Goal: Task Accomplishment & Management: Use online tool/utility

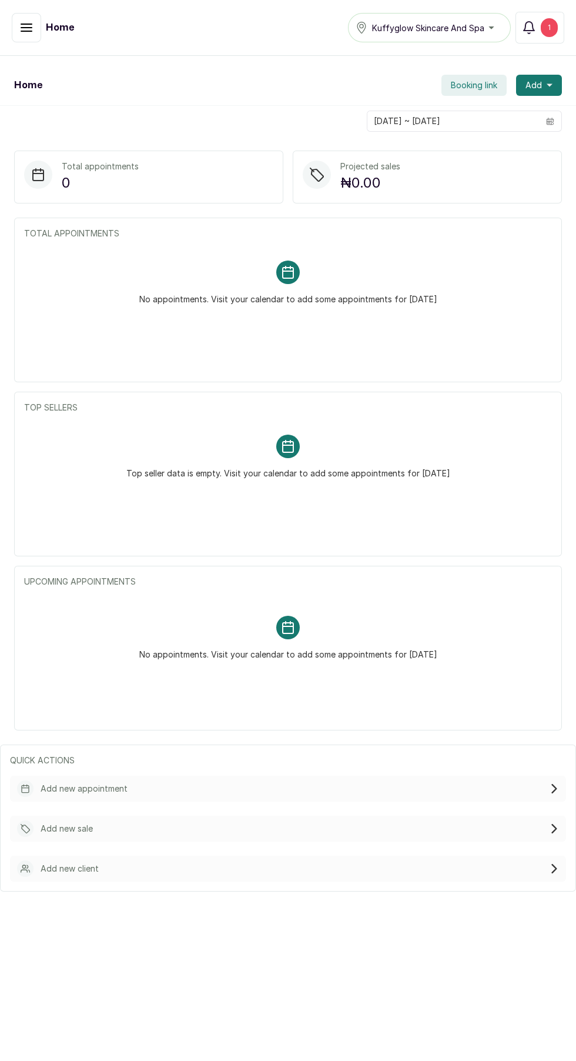
click at [18, 28] on button "button" at bounding box center [26, 27] width 29 height 29
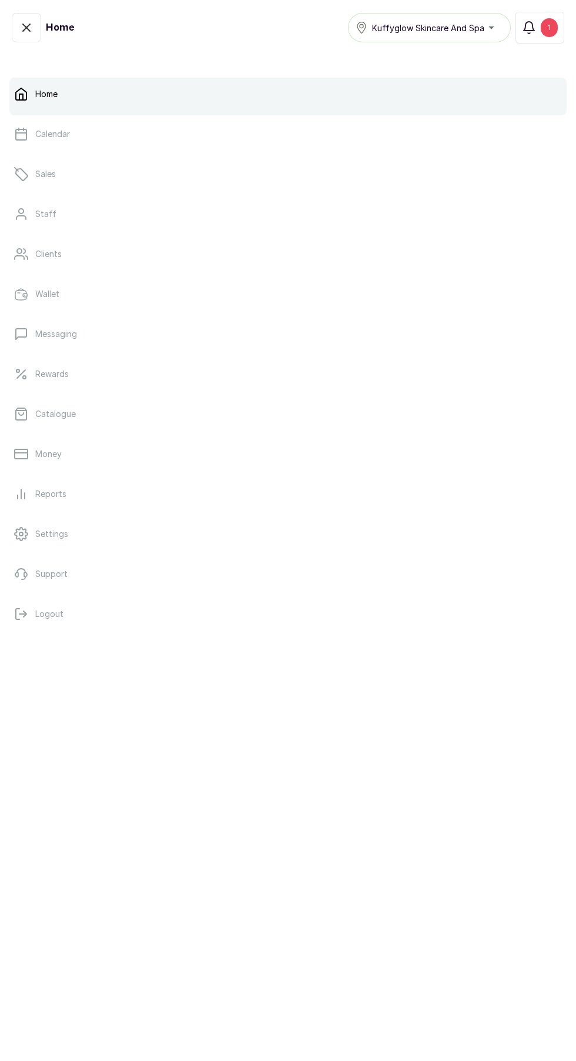
click at [145, 413] on link "Catalogue" at bounding box center [287, 413] width 557 height 33
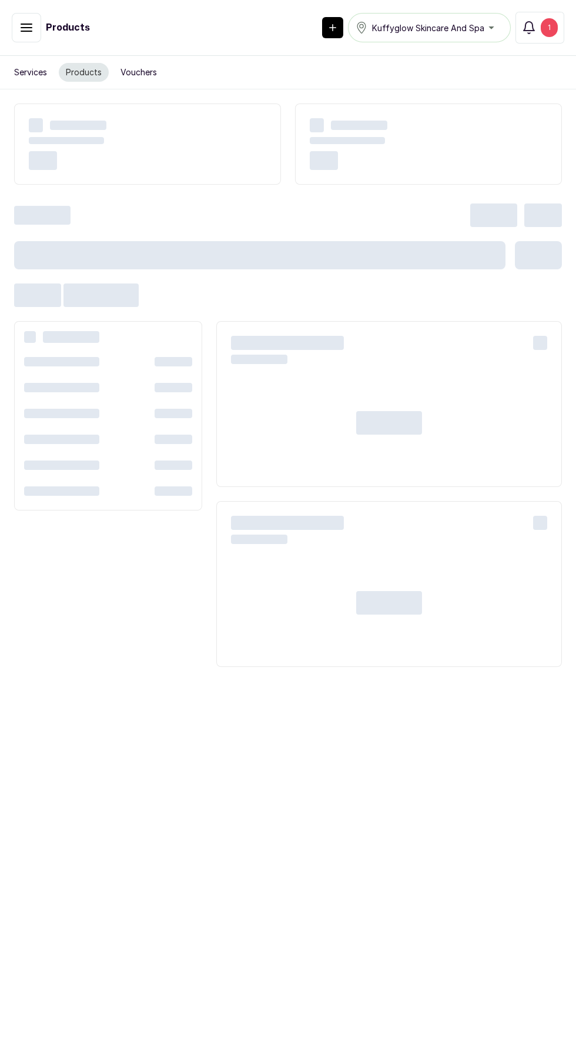
click at [550, 33] on div "1" at bounding box center [549, 27] width 17 height 19
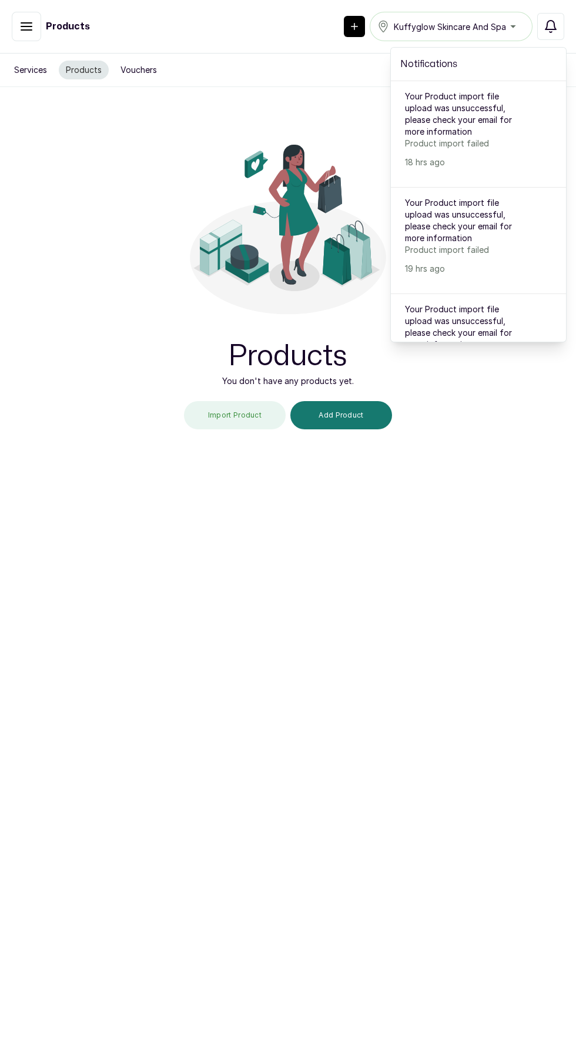
click at [247, 410] on button "Import Product" at bounding box center [235, 415] width 102 height 28
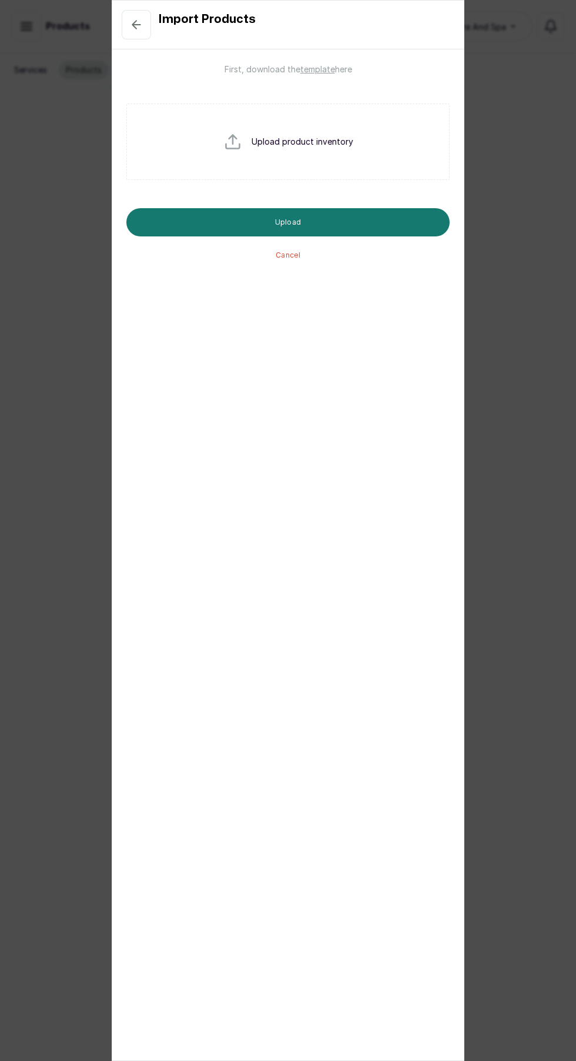
click at [265, 142] on input "file" at bounding box center [260, 160] width 75 height 56
type input "C:\fakepath\Kuffyglow_Skincare_Products.csv"
click at [364, 211] on button "Upload" at bounding box center [287, 222] width 323 height 28
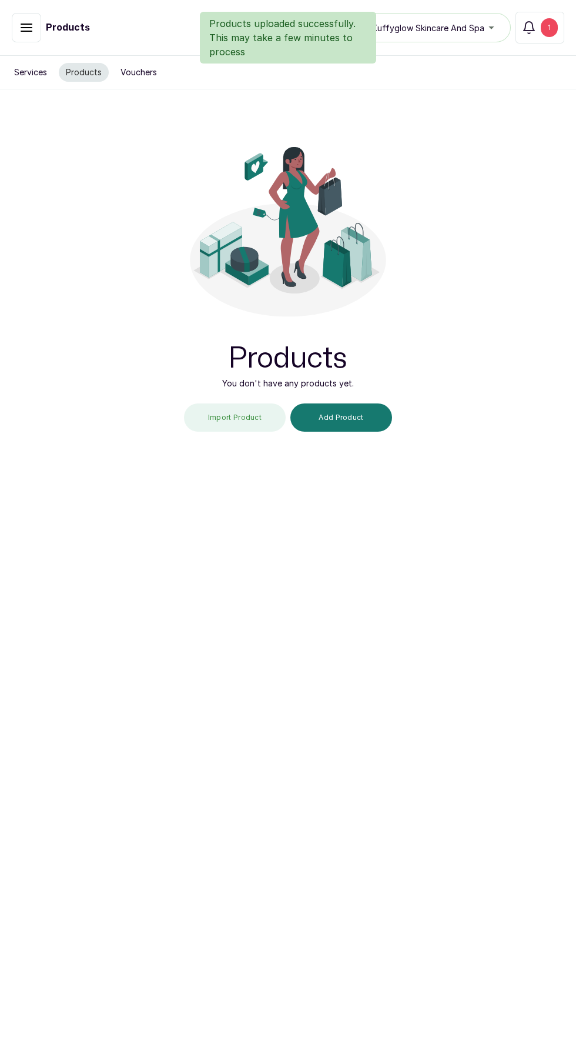
click at [546, 23] on div "Products uploaded successfully. This may take a few minutes to process" at bounding box center [288, 38] width 576 height 52
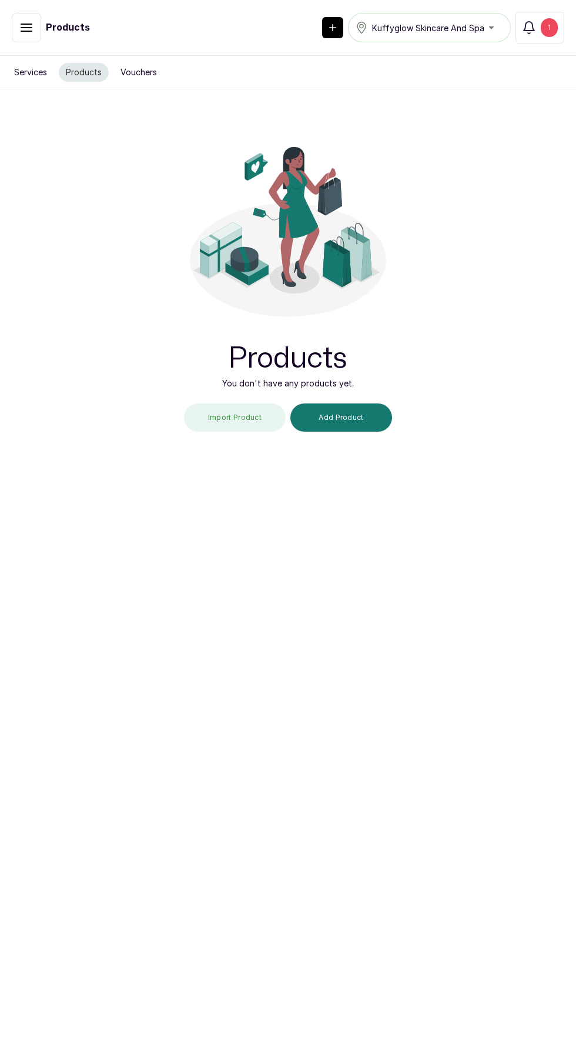
click at [556, 30] on div "1" at bounding box center [549, 27] width 17 height 19
